Goal: Task Accomplishment & Management: Use online tool/utility

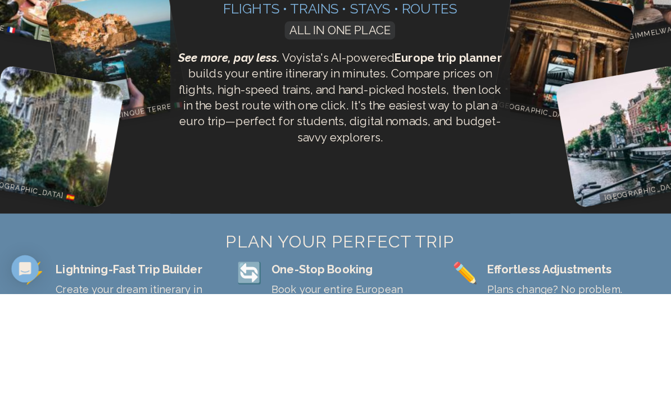
click at [403, 77] on button "Build" at bounding box center [409, 83] width 50 height 22
type input "**********"
click at [407, 78] on button "Build" at bounding box center [409, 83] width 50 height 22
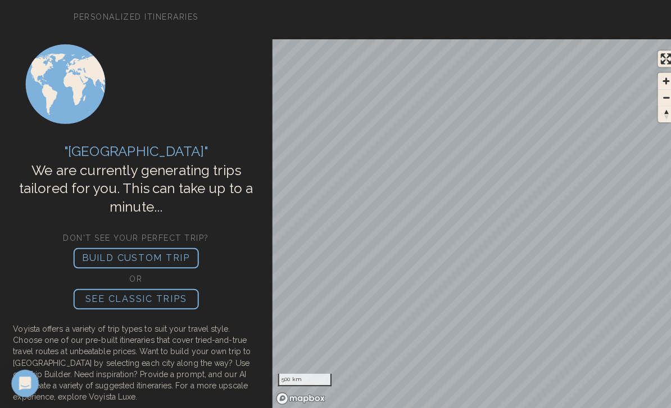
scroll to position [4, 0]
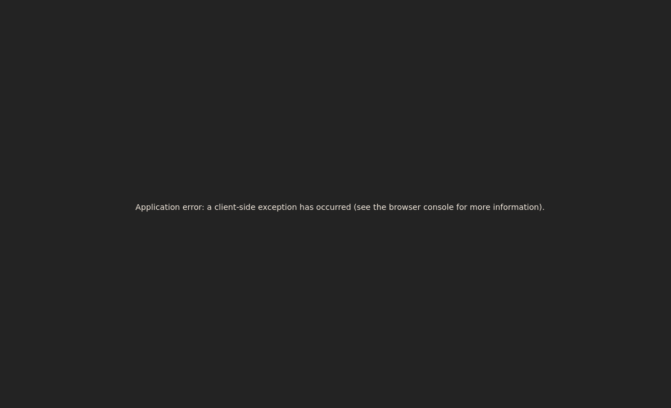
scroll to position [35, 0]
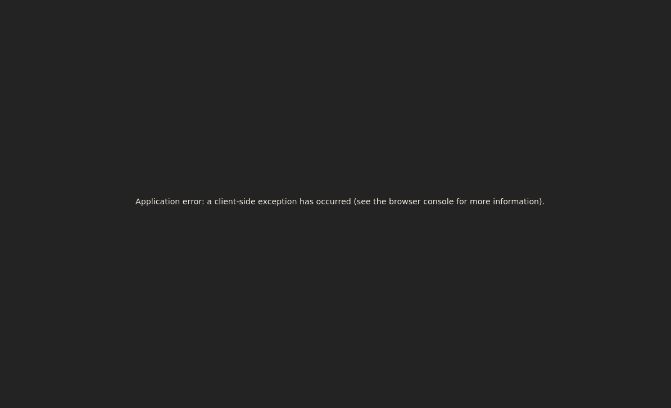
scroll to position [36, 0]
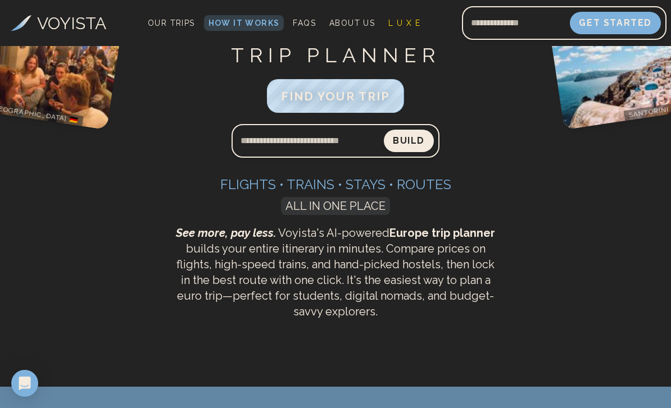
scroll to position [60, 0]
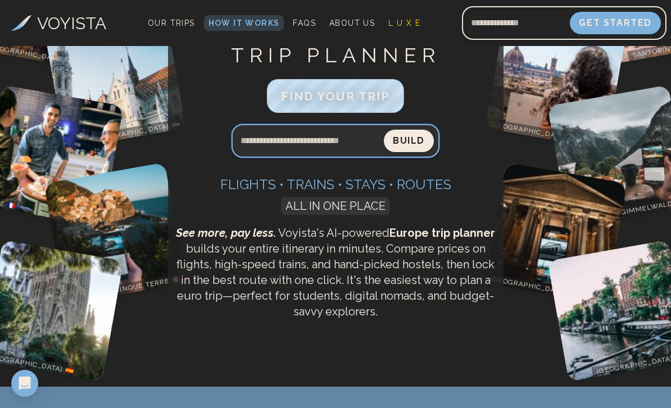
click at [279, 134] on input "Search query" at bounding box center [307, 141] width 152 height 27
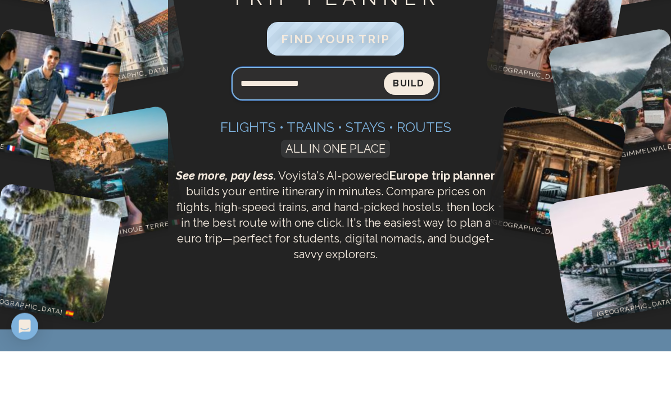
type input "**********"
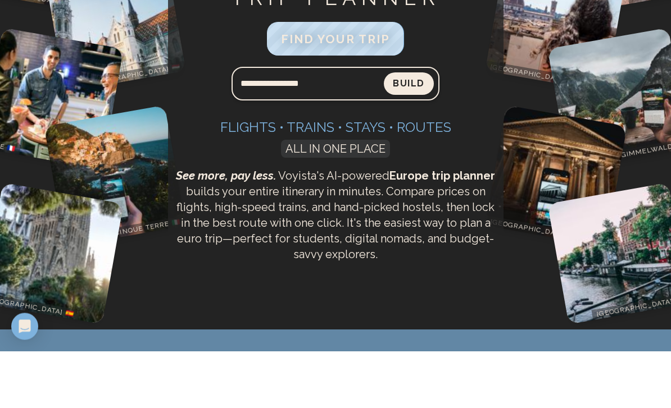
click at [403, 130] on button "Build" at bounding box center [409, 141] width 50 height 22
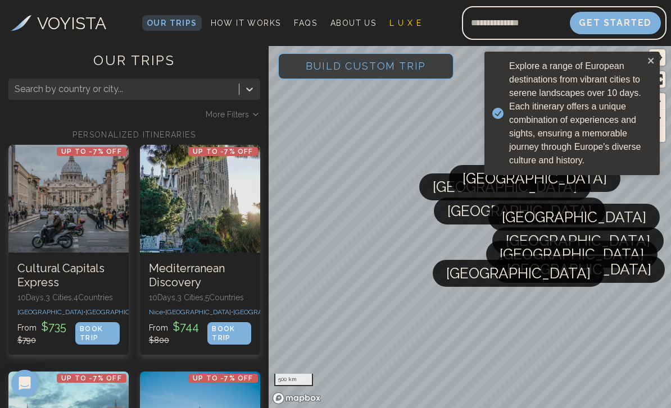
click at [386, 66] on span "Build Custom Trip" at bounding box center [366, 66] width 157 height 48
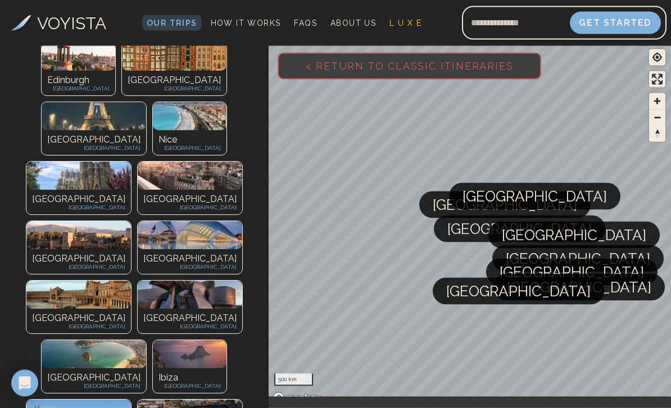
scroll to position [185, 0]
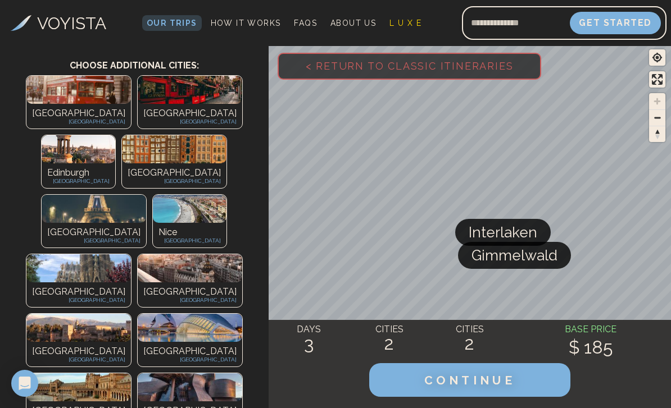
click at [503, 397] on button "CONTINUE" at bounding box center [469, 380] width 201 height 34
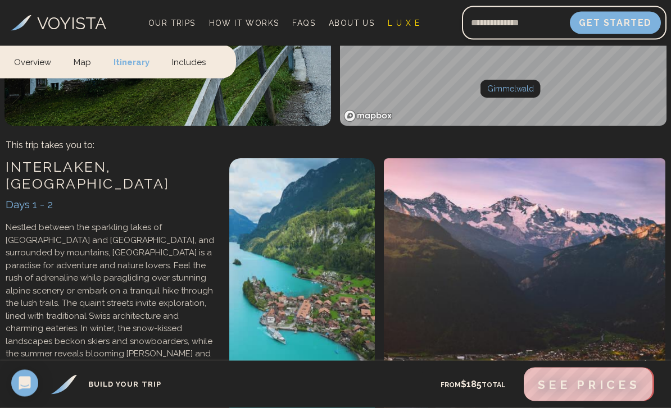
scroll to position [438, 0]
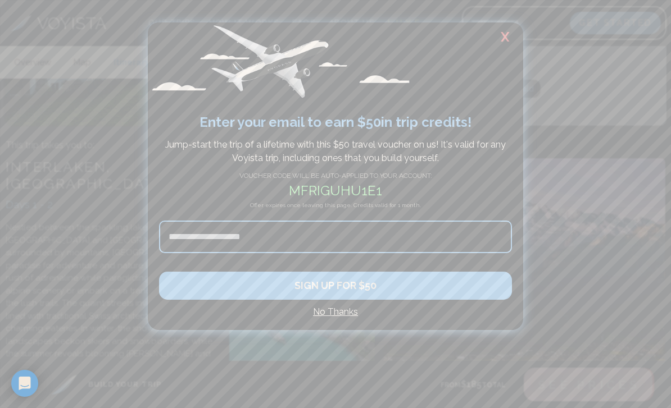
click at [508, 34] on h2 "X" at bounding box center [505, 36] width 36 height 29
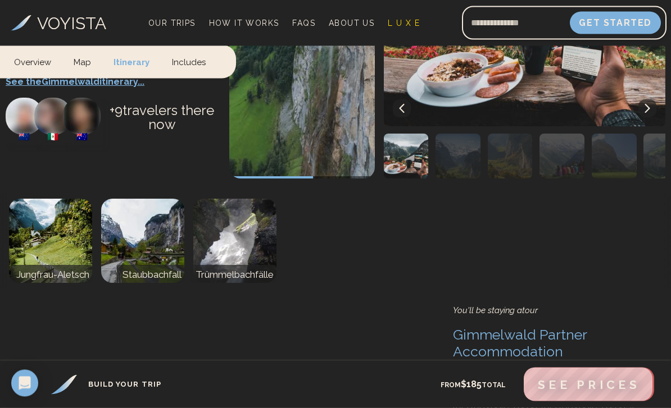
scroll to position [1473, 0]
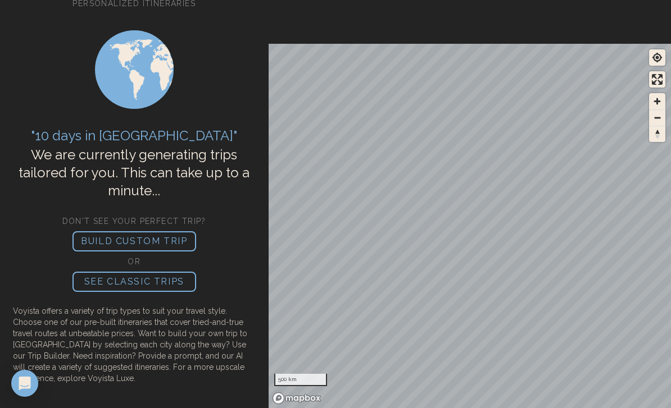
scroll to position [131, 0]
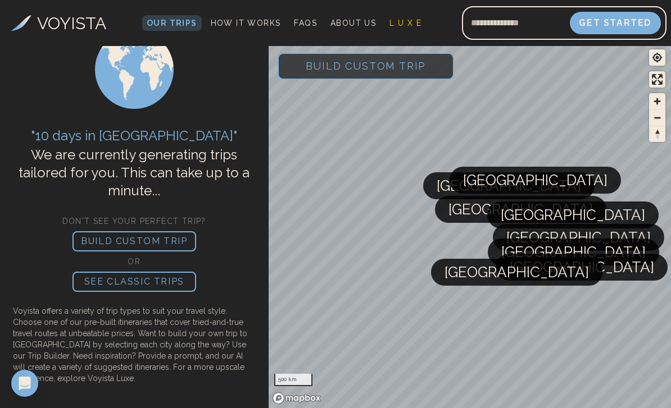
click at [355, 68] on span "Build Custom Trip" at bounding box center [366, 66] width 157 height 48
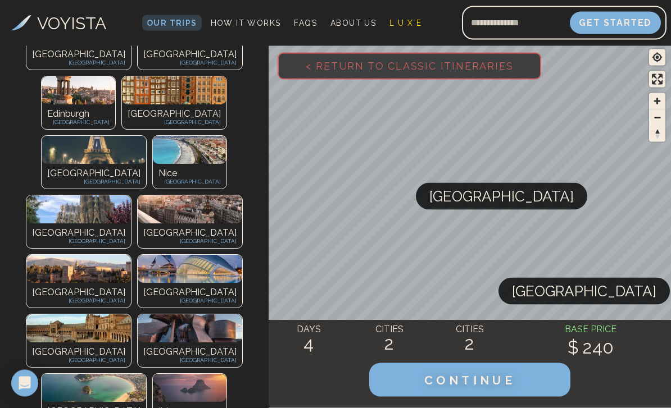
scroll to position [263, 0]
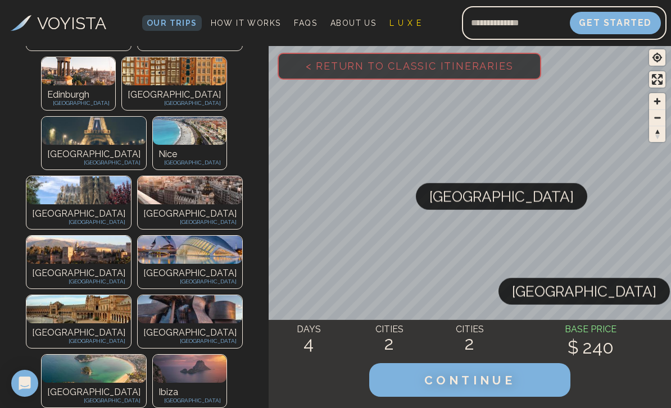
click at [120, 176] on img at bounding box center [78, 190] width 104 height 28
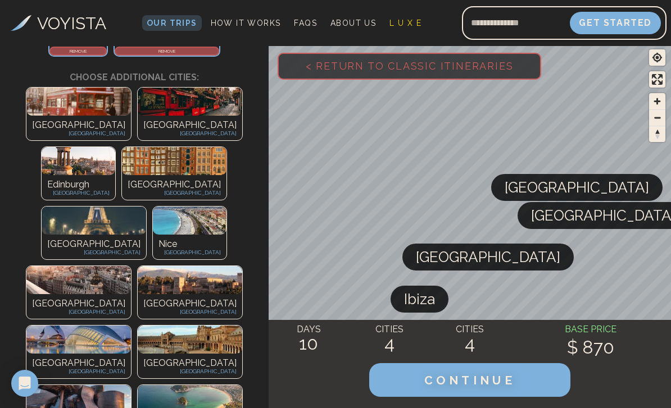
click at [433, 304] on span "Ibiza" at bounding box center [419, 299] width 31 height 27
click at [131, 266] on img at bounding box center [78, 280] width 104 height 28
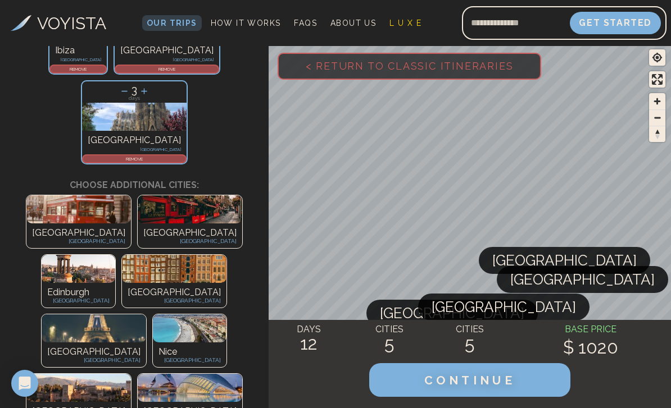
scroll to position [229, 0]
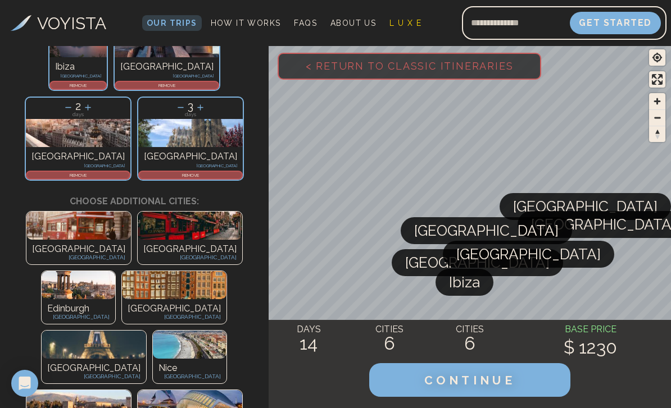
click at [488, 388] on span "CONTINUE" at bounding box center [469, 381] width 91 height 14
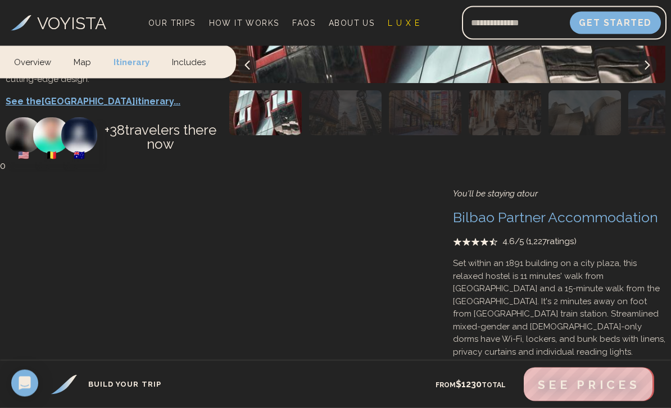
scroll to position [3024, 0]
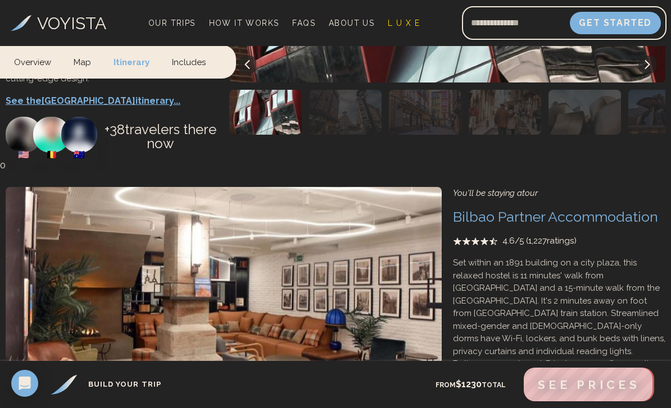
click at [425, 389] on icon at bounding box center [423, 393] width 9 height 9
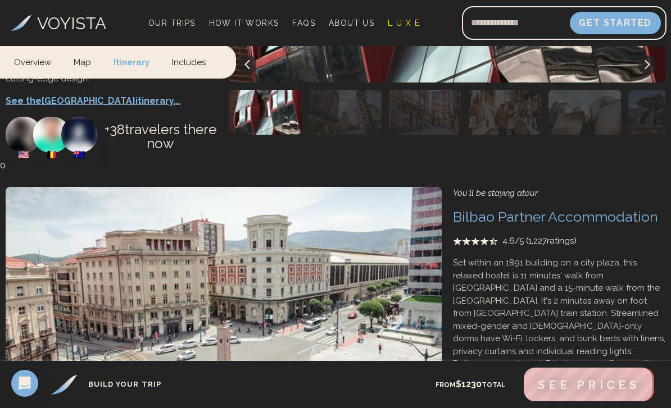
click at [424, 389] on icon at bounding box center [423, 393] width 9 height 9
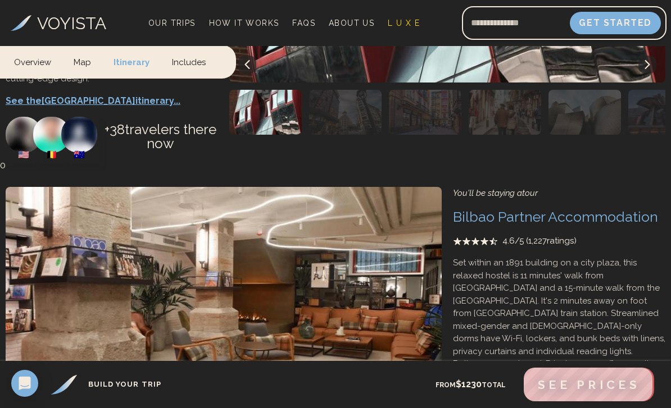
click at [431, 385] on button at bounding box center [424, 394] width 18 height 18
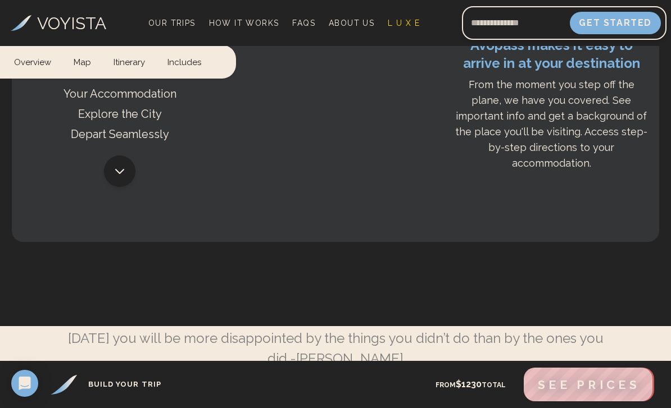
scroll to position [5474, 0]
